Goal: Entertainment & Leisure: Consume media (video, audio)

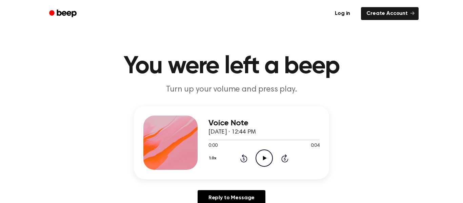
click at [265, 159] on icon at bounding box center [265, 158] width 4 height 4
click at [265, 159] on icon at bounding box center [264, 158] width 3 height 4
click at [265, 166] on circle at bounding box center [264, 158] width 17 height 17
click at [259, 156] on icon "Play Audio" at bounding box center [264, 158] width 17 height 17
click at [262, 161] on icon "Pause Audio" at bounding box center [264, 158] width 17 height 17
